Goal: Share content

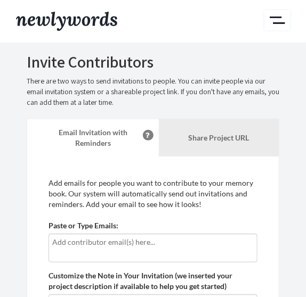
click at [281, 17] on button "Main" at bounding box center [277, 20] width 26 height 20
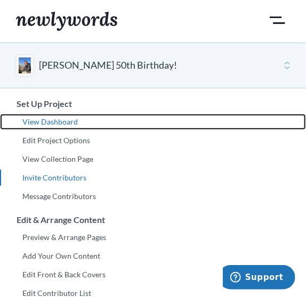
click at [59, 121] on link "View Dashboard" at bounding box center [153, 122] width 306 height 16
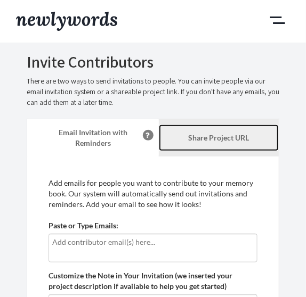
click at [186, 139] on link "Share Project URL" at bounding box center [219, 138] width 120 height 27
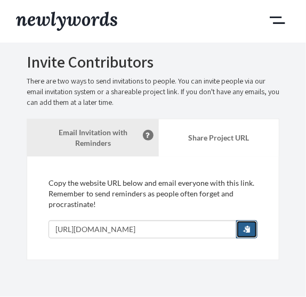
click at [245, 227] on span "button" at bounding box center [246, 228] width 7 height 7
